Goal: Information Seeking & Learning: Understand process/instructions

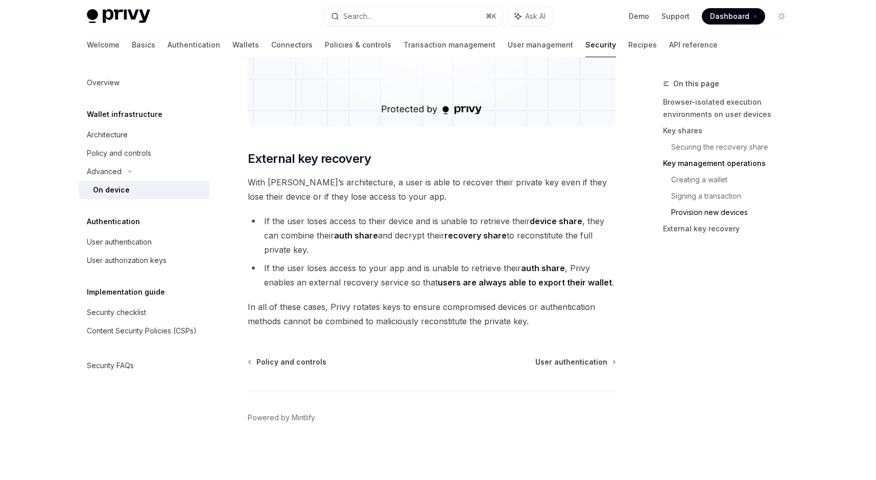
scroll to position [3581, 0]
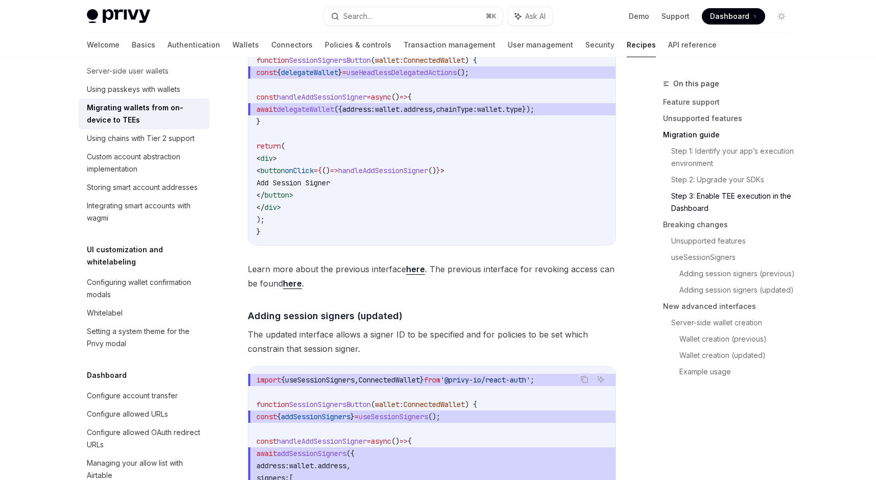
scroll to position [1716, 0]
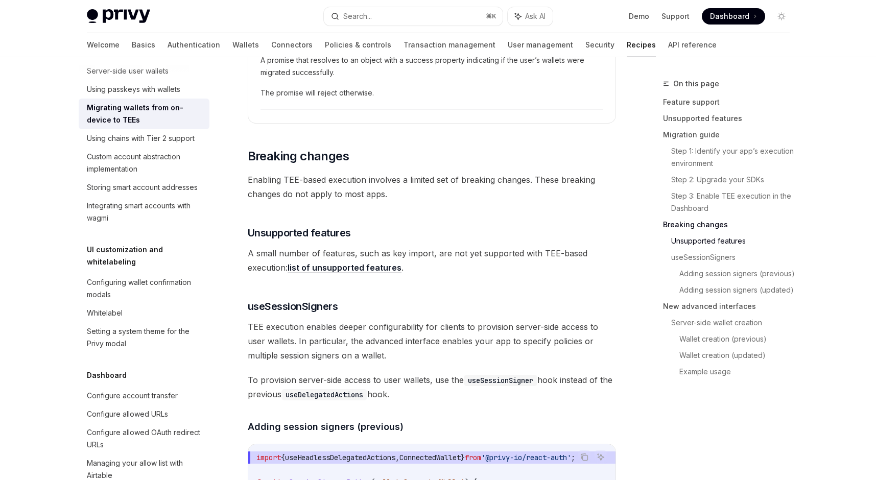
scroll to position [1947, 0]
type textarea "*"
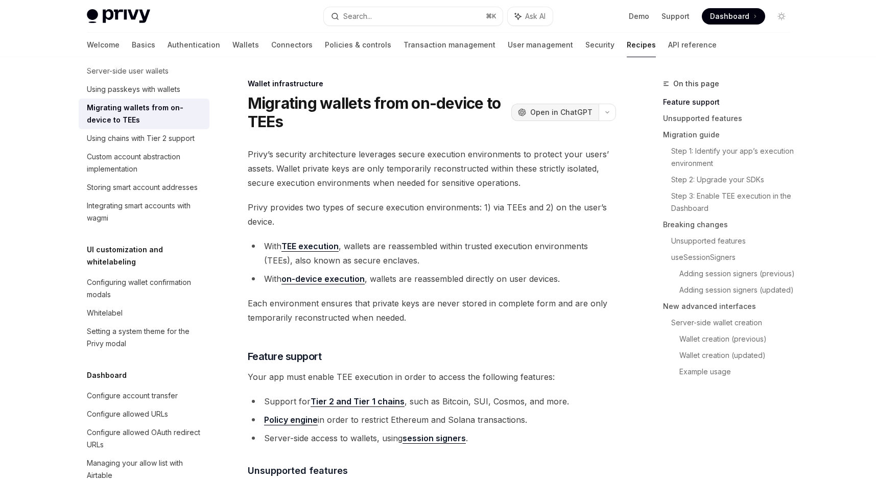
click at [586, 118] on span "Open in ChatGPT" at bounding box center [561, 112] width 62 height 10
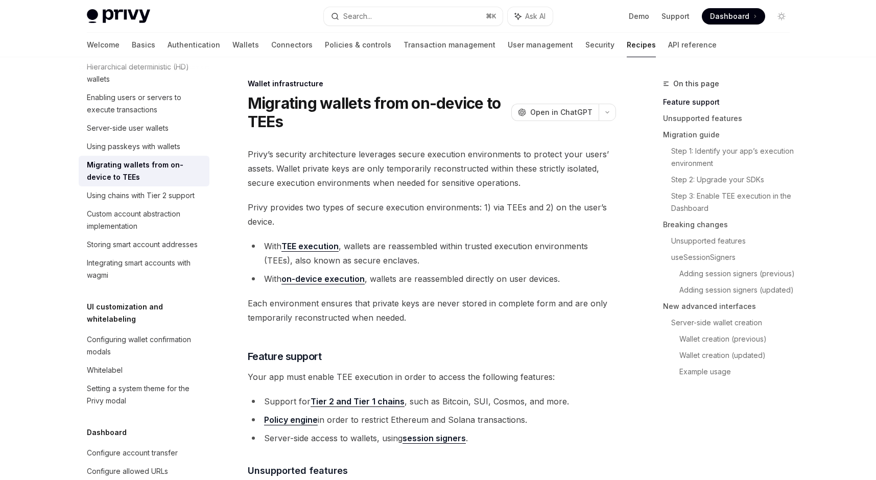
scroll to position [299, 0]
